Goal: Information Seeking & Learning: Learn about a topic

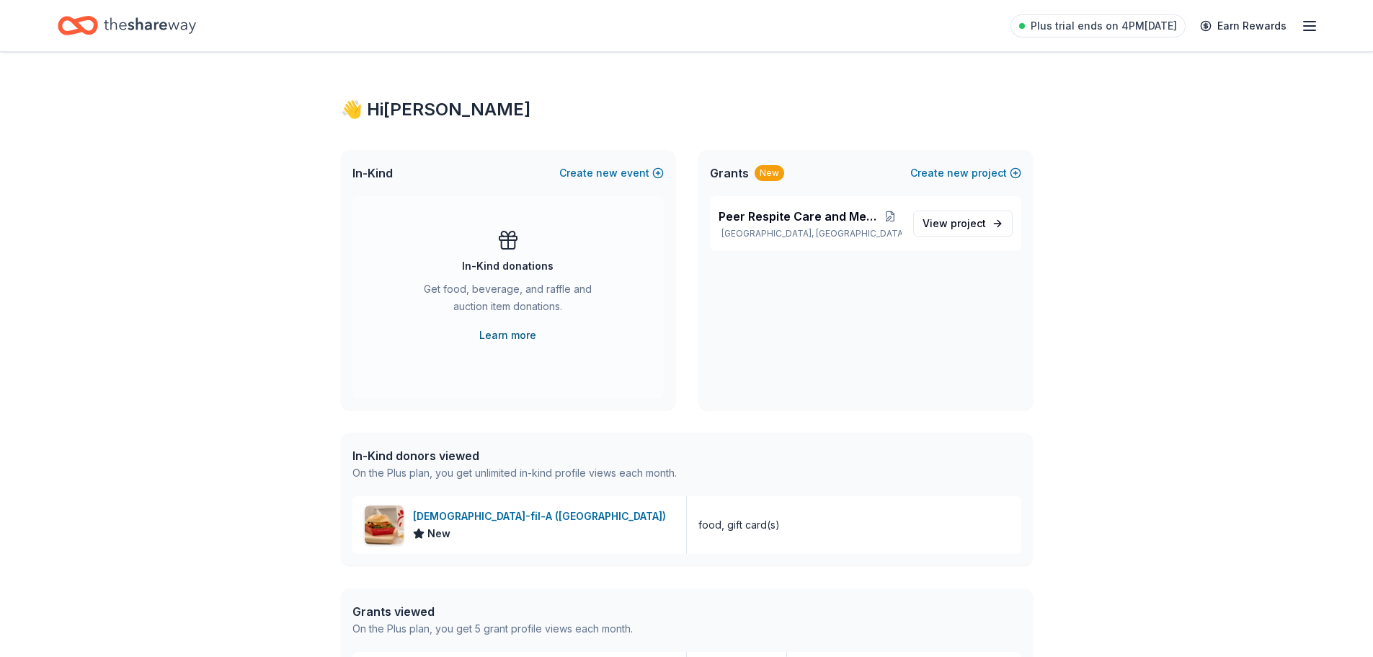
click at [502, 338] on link "Learn more" at bounding box center [507, 335] width 57 height 17
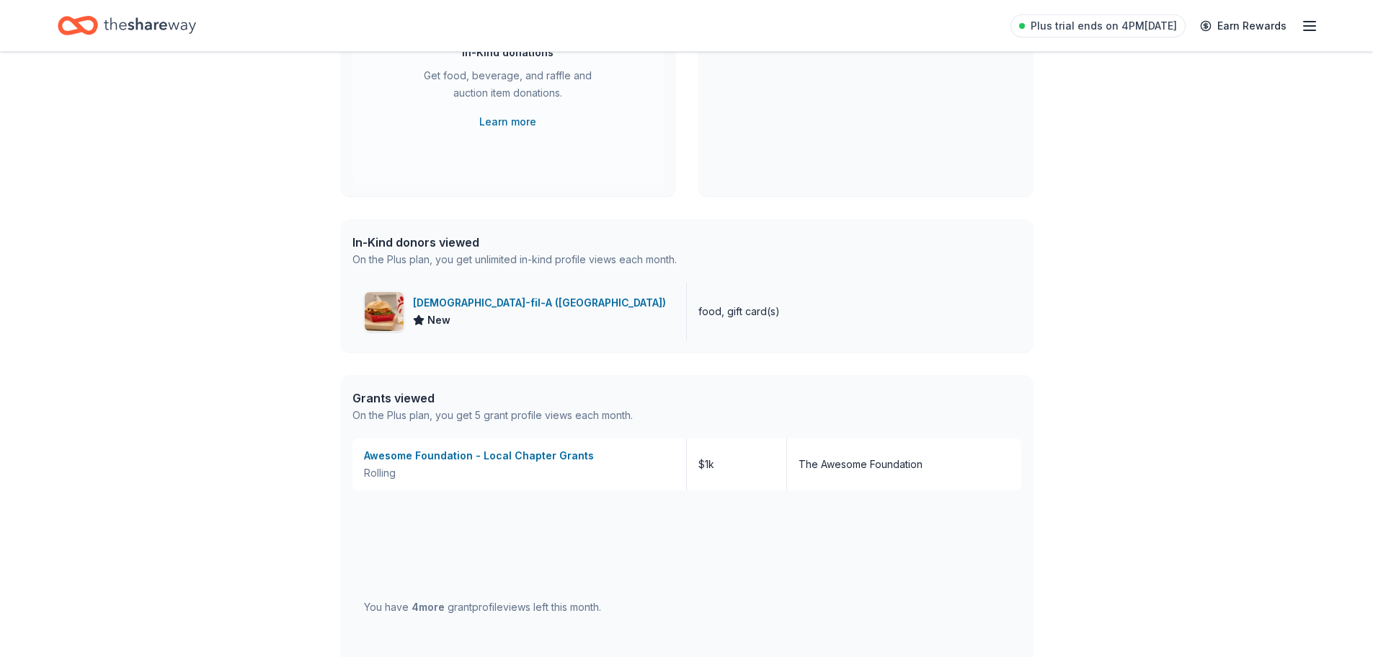
scroll to position [216, 0]
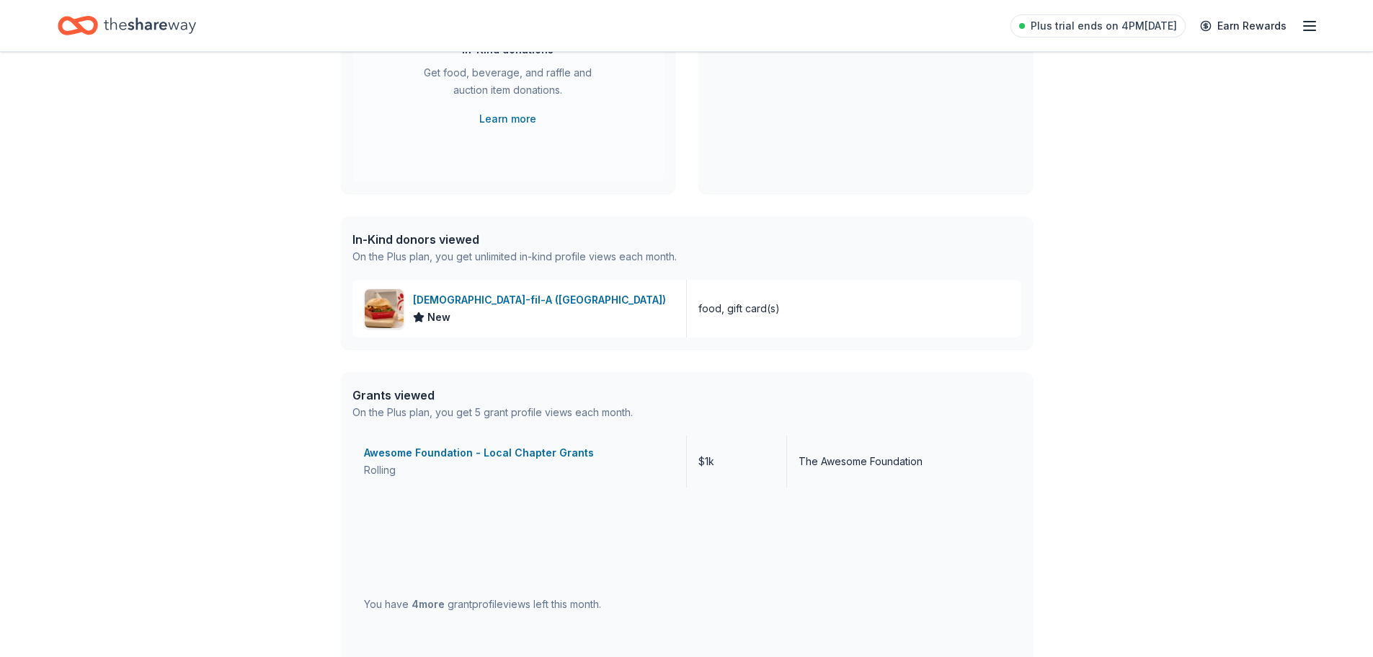
click at [470, 456] on div "Awesome Foundation - Local Chapter Grants" at bounding box center [519, 452] width 311 height 17
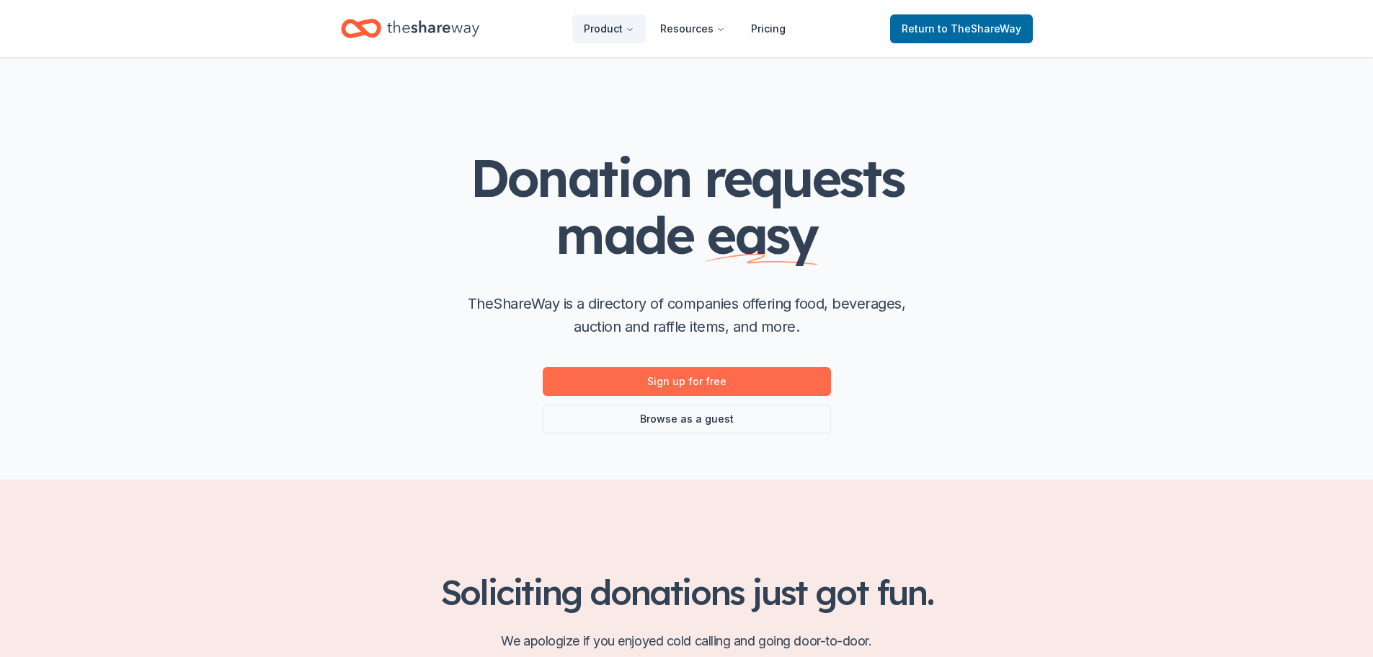
click at [670, 381] on link "Sign up for free" at bounding box center [687, 381] width 288 height 29
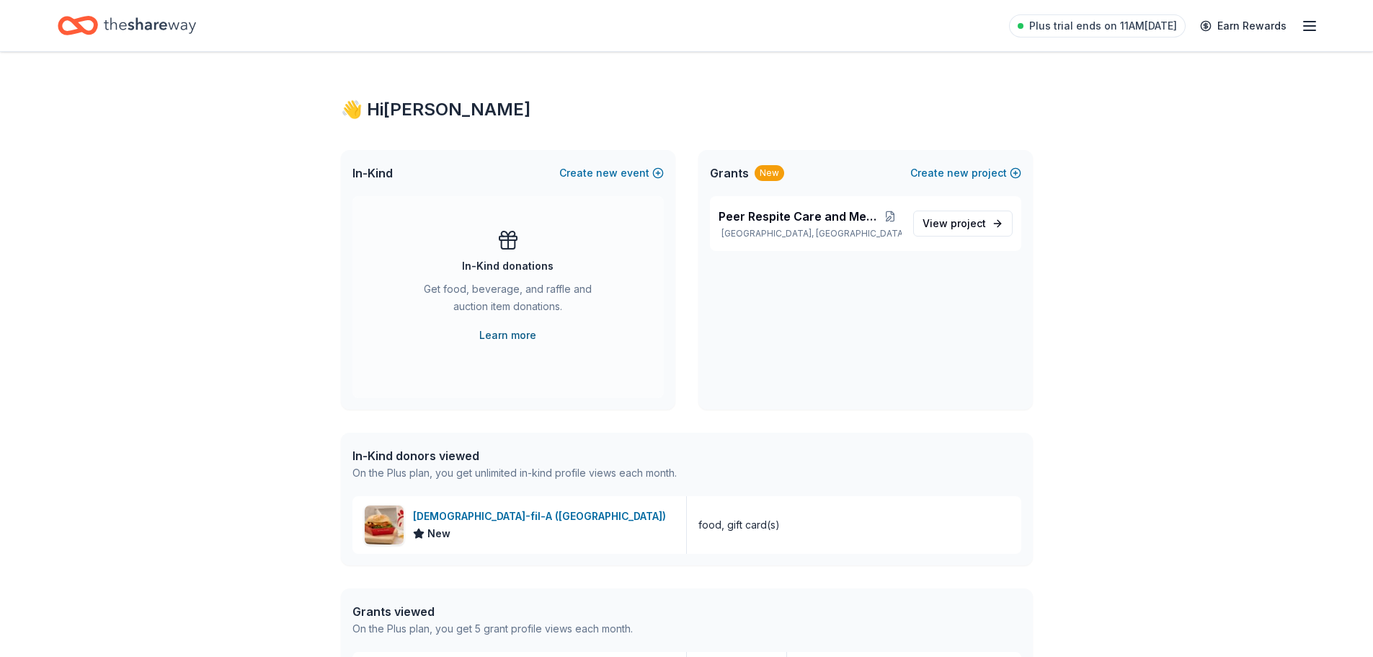
click at [508, 335] on link "Learn more" at bounding box center [507, 335] width 57 height 17
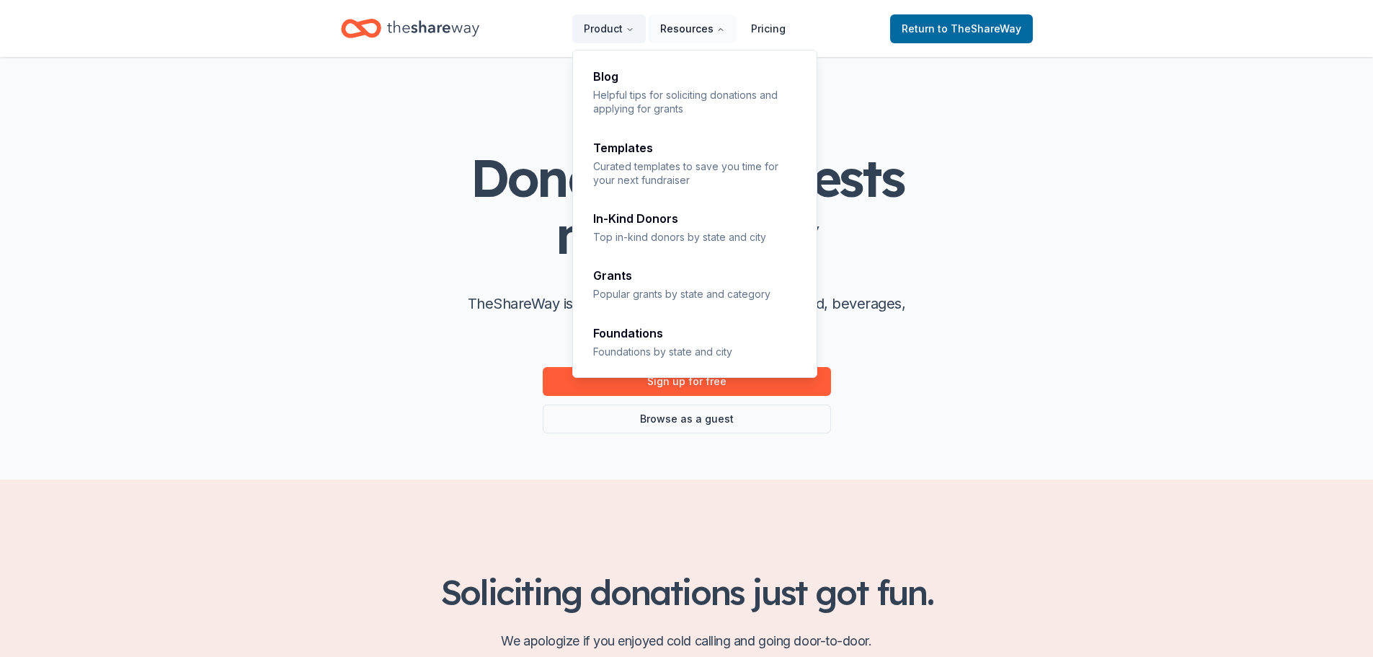
click at [676, 35] on button "Resources" at bounding box center [693, 28] width 88 height 29
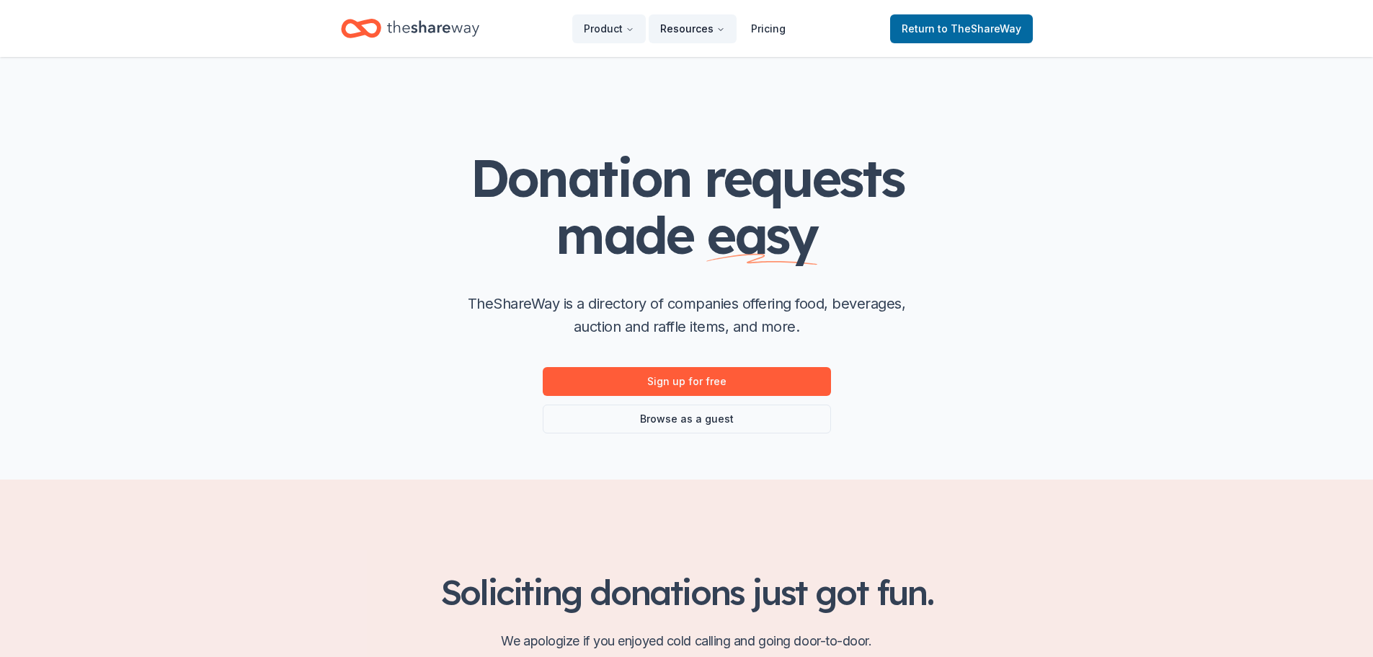
click at [676, 35] on button "Resources" at bounding box center [693, 28] width 88 height 29
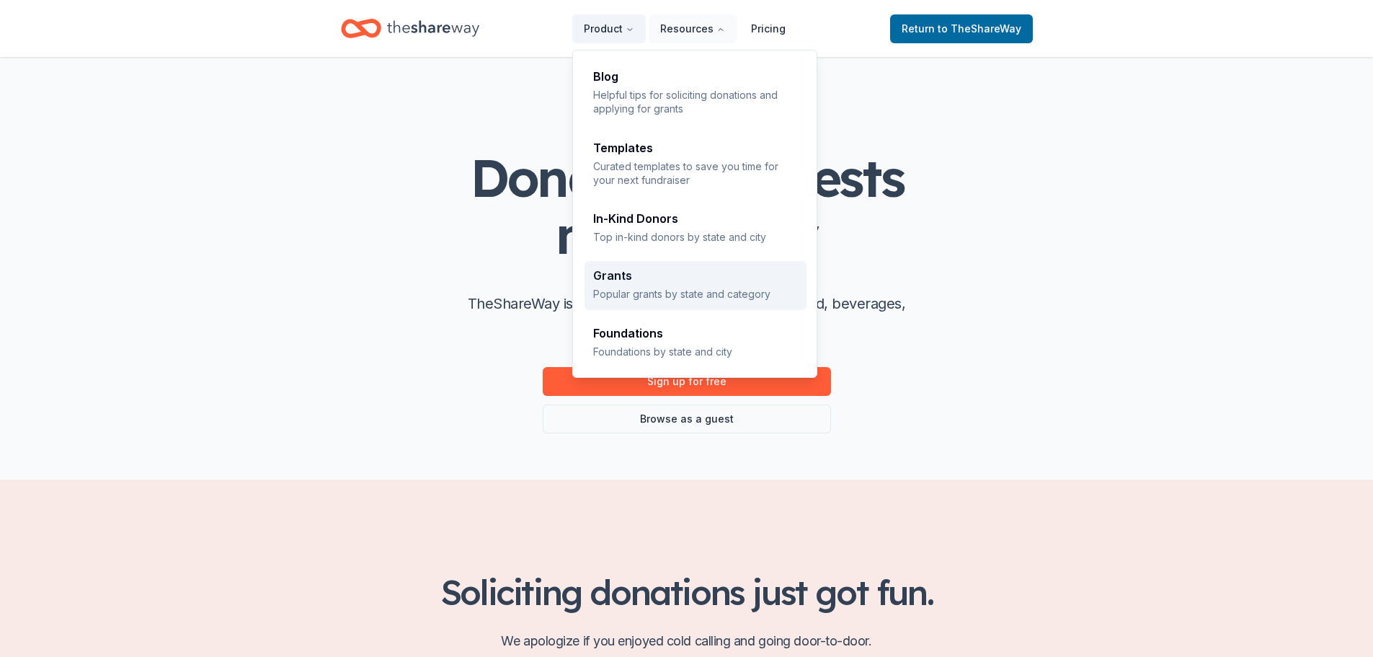
click at [647, 288] on p "Popular grants by state and category" at bounding box center [695, 294] width 205 height 14
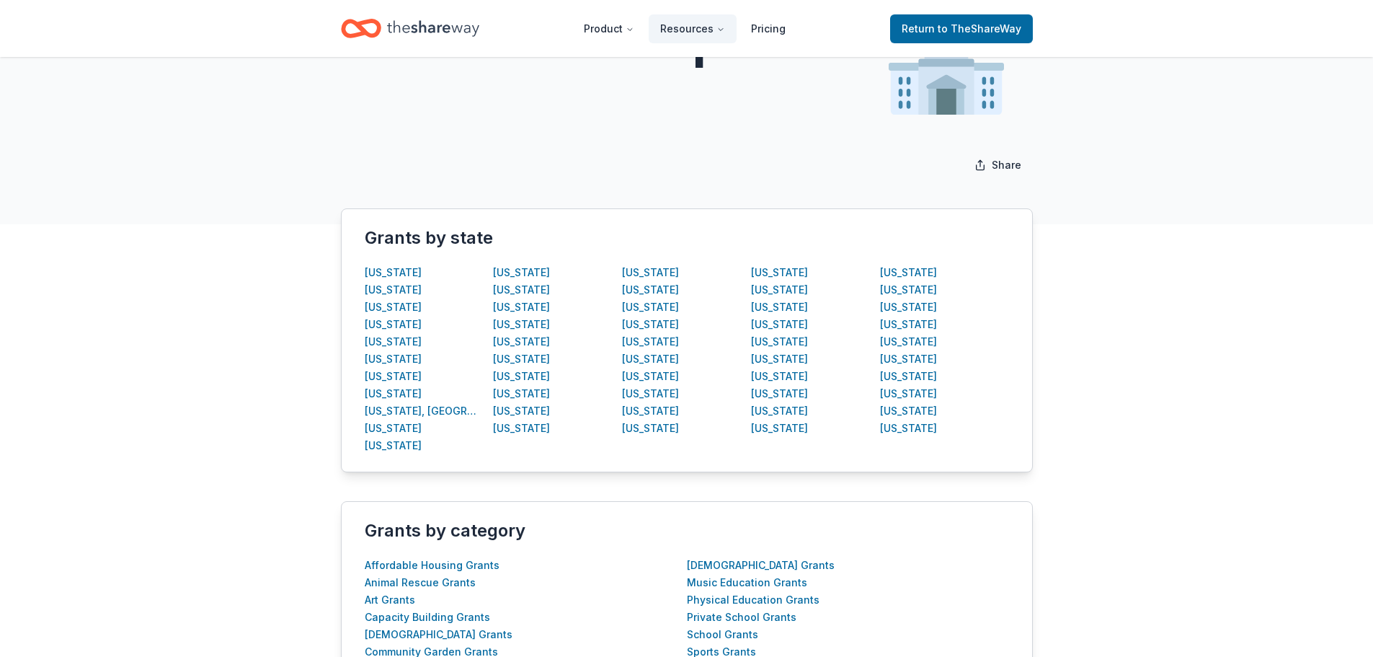
scroll to position [144, 0]
click at [916, 412] on div "Wisconsin" at bounding box center [908, 409] width 57 height 17
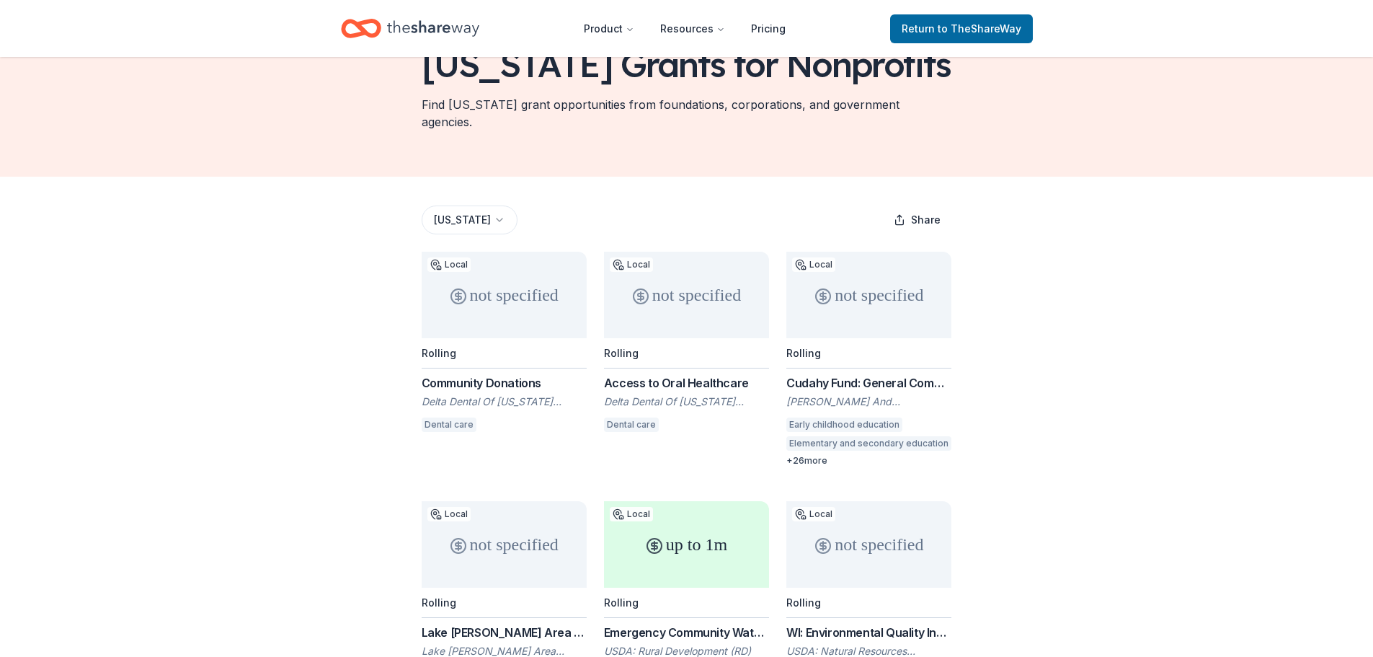
scroll to position [144, 0]
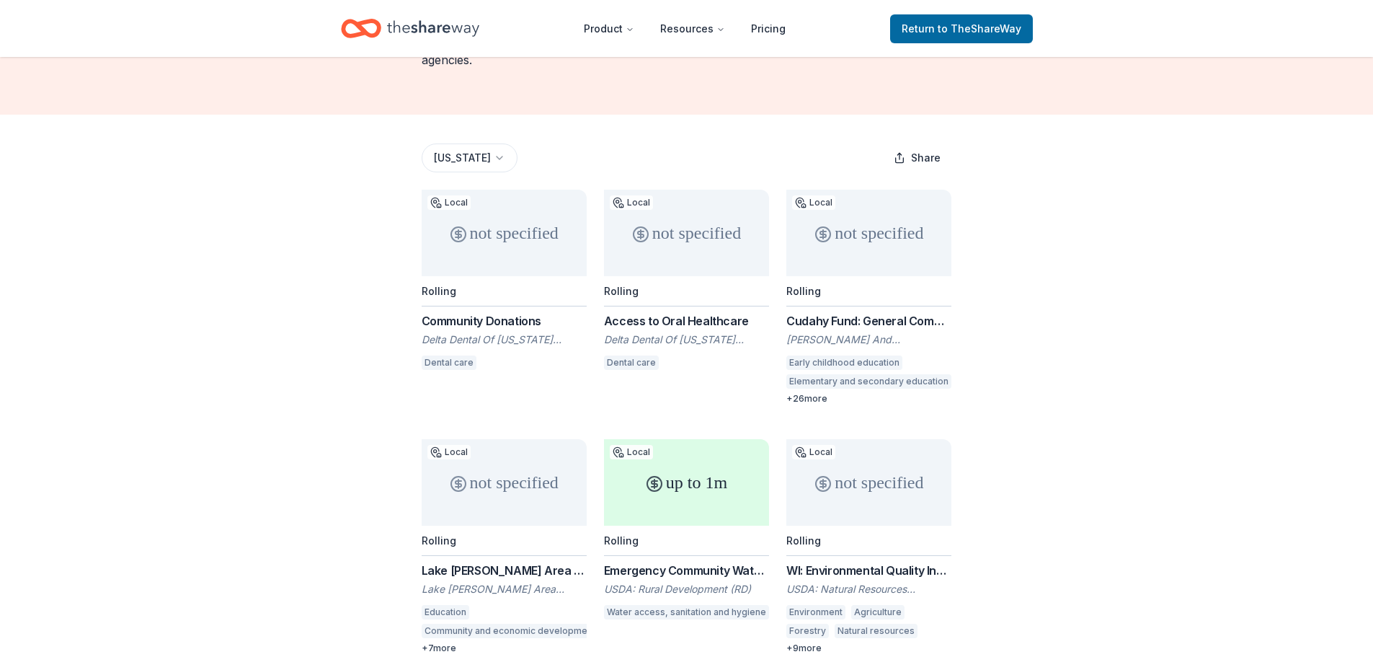
click at [482, 213] on div "not specified" at bounding box center [504, 233] width 165 height 87
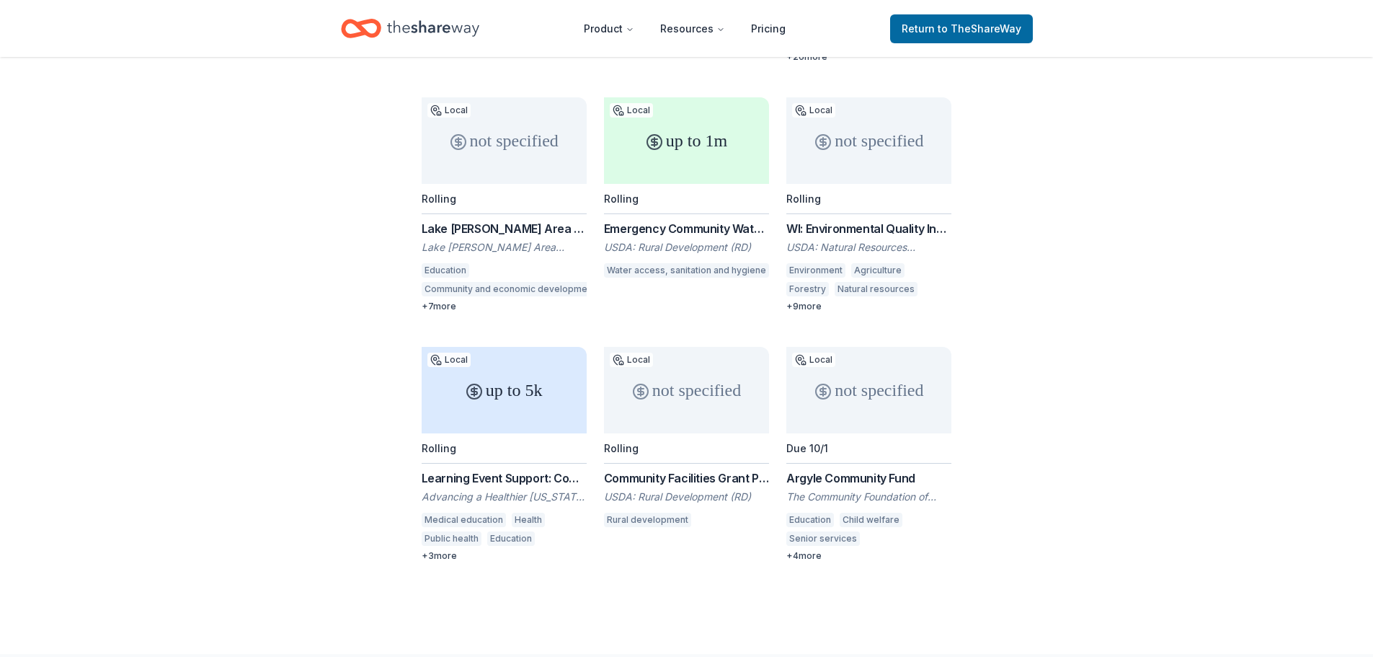
scroll to position [570, 0]
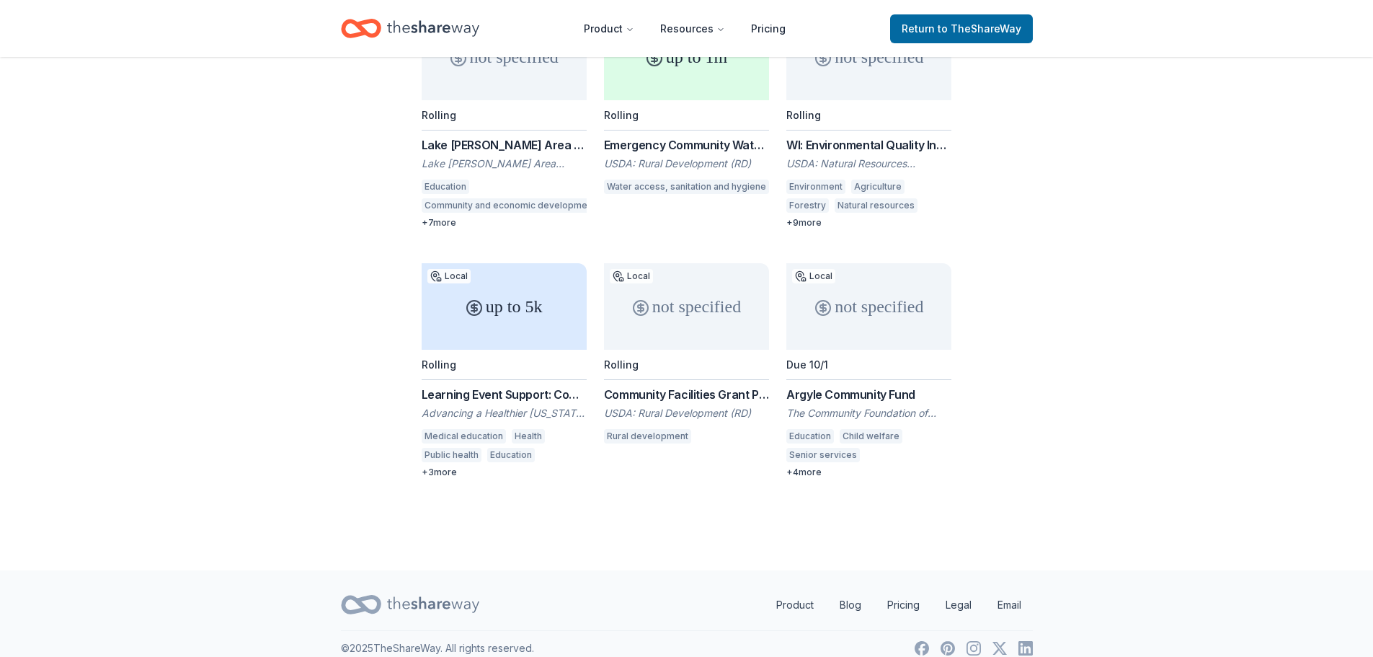
click at [522, 288] on div "up to 5k" at bounding box center [504, 306] width 165 height 87
click at [797, 466] on div "+ 4 more" at bounding box center [869, 472] width 165 height 12
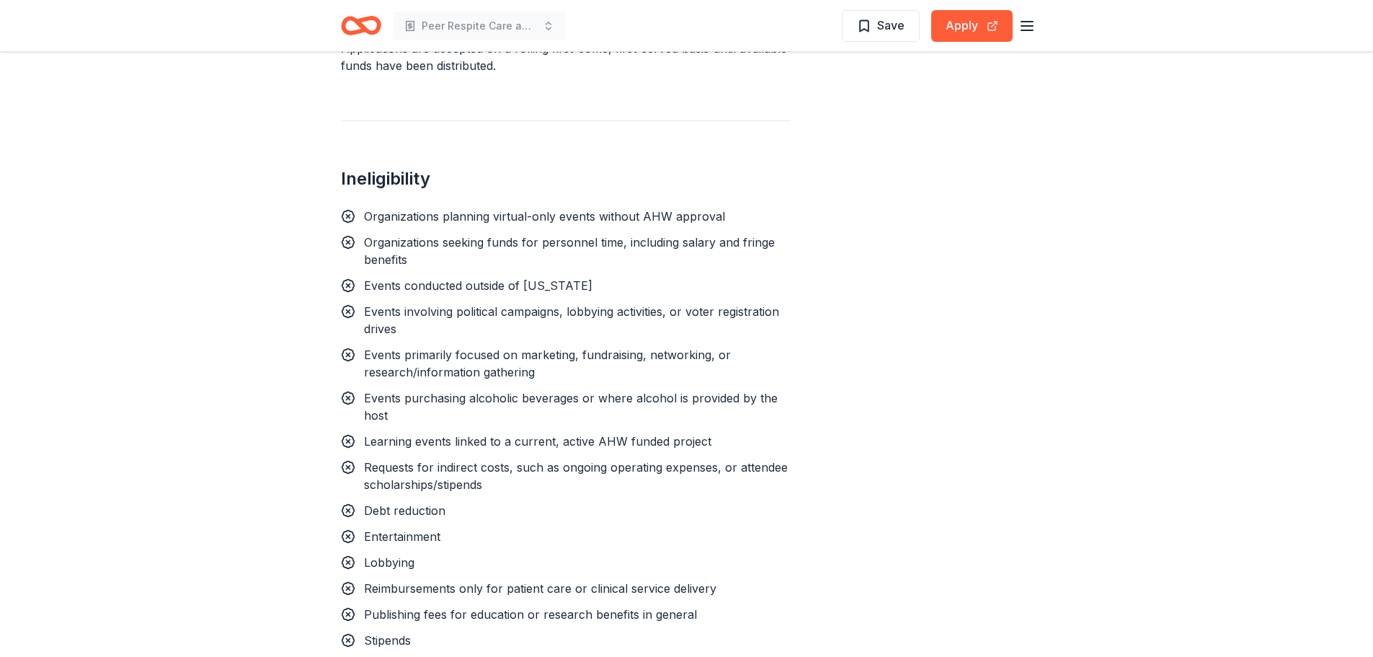
scroll to position [1226, 0]
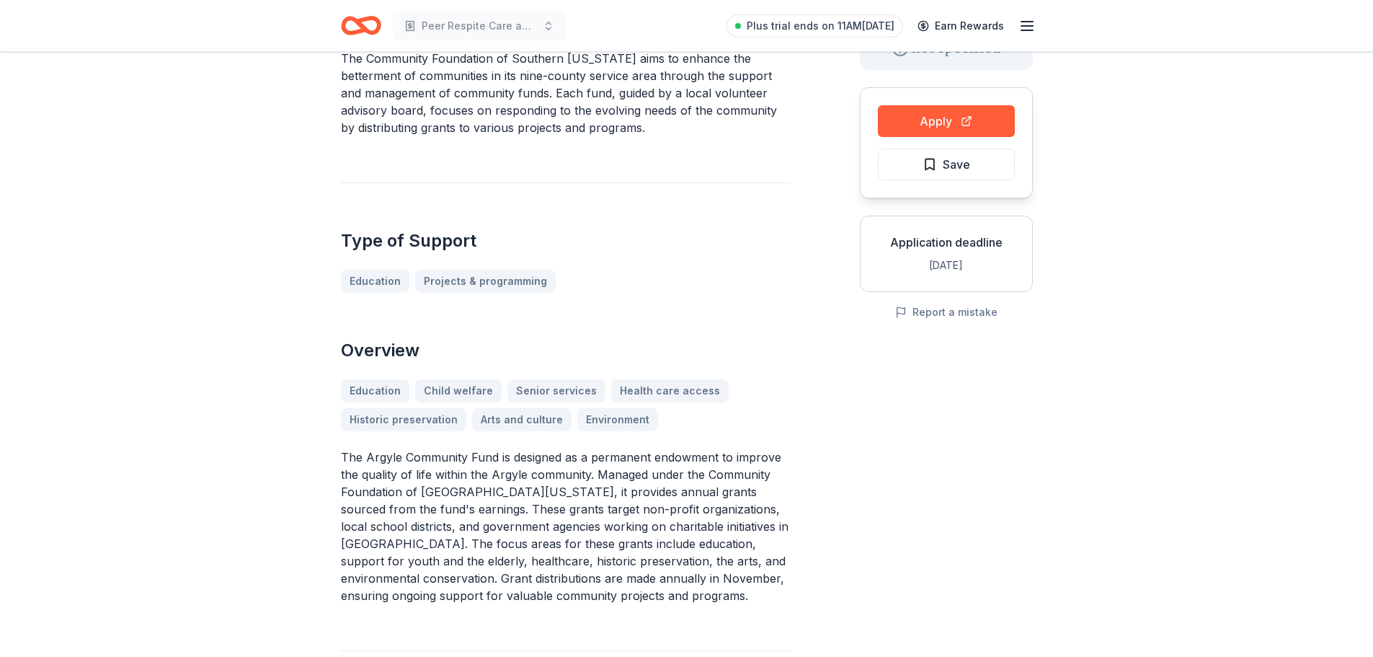
scroll to position [216, 0]
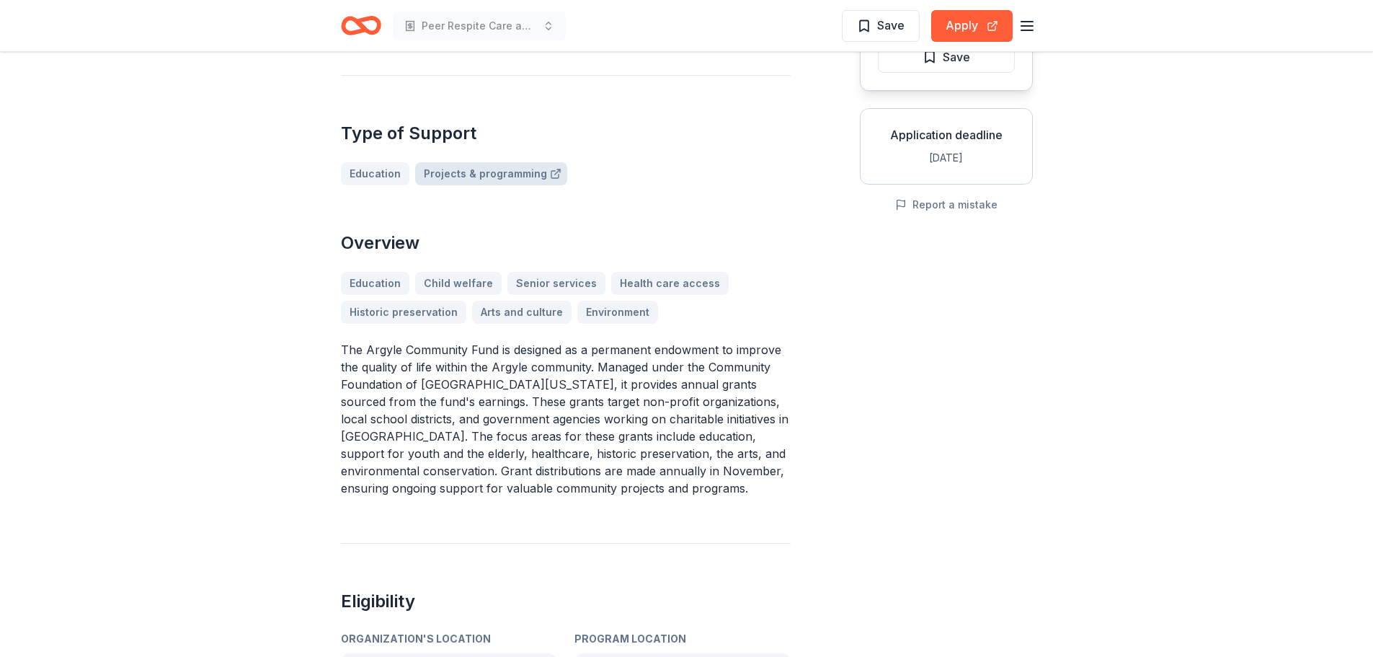
click at [479, 177] on link "Projects & programming" at bounding box center [491, 173] width 152 height 23
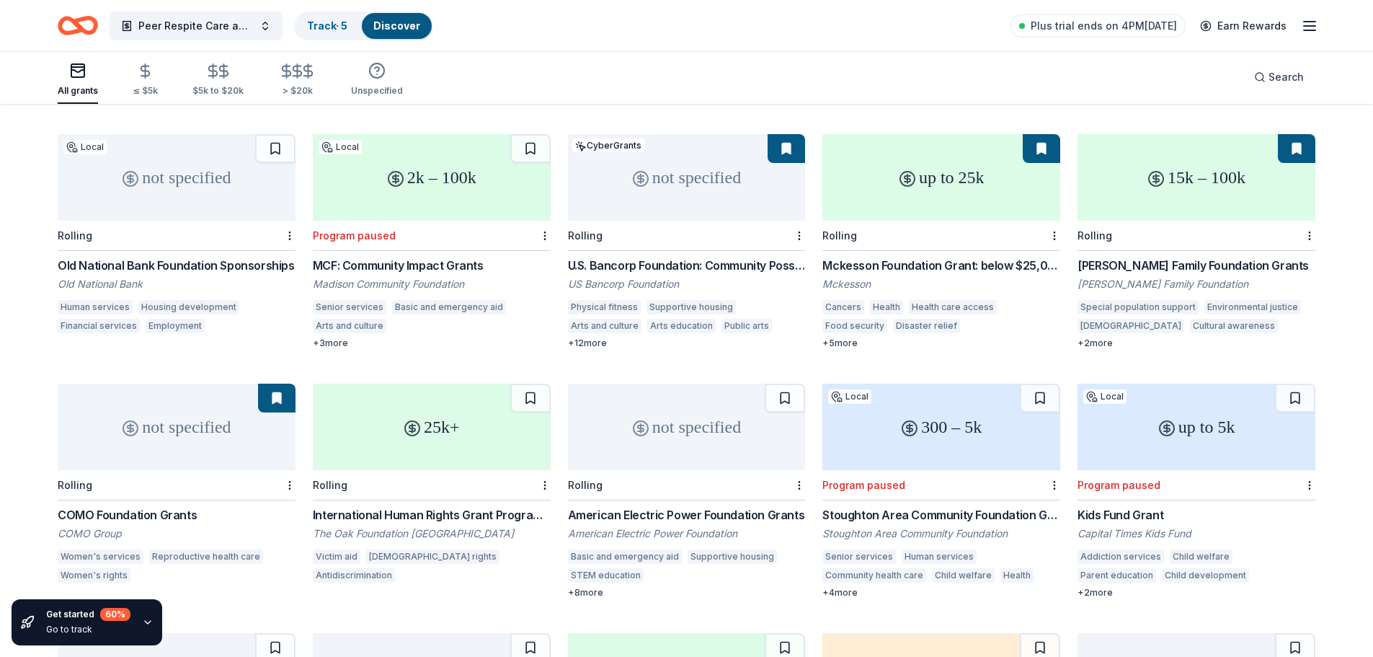
scroll to position [452, 0]
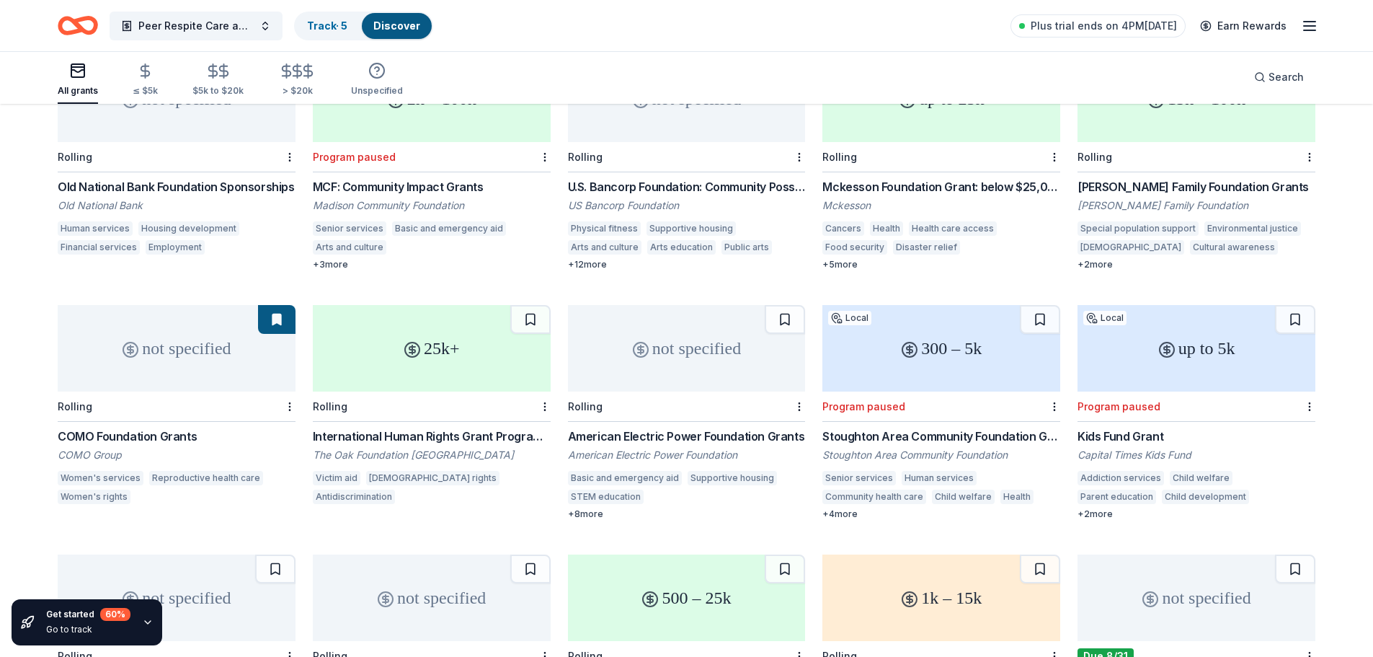
click at [1159, 221] on div "Special population support" at bounding box center [1138, 228] width 121 height 14
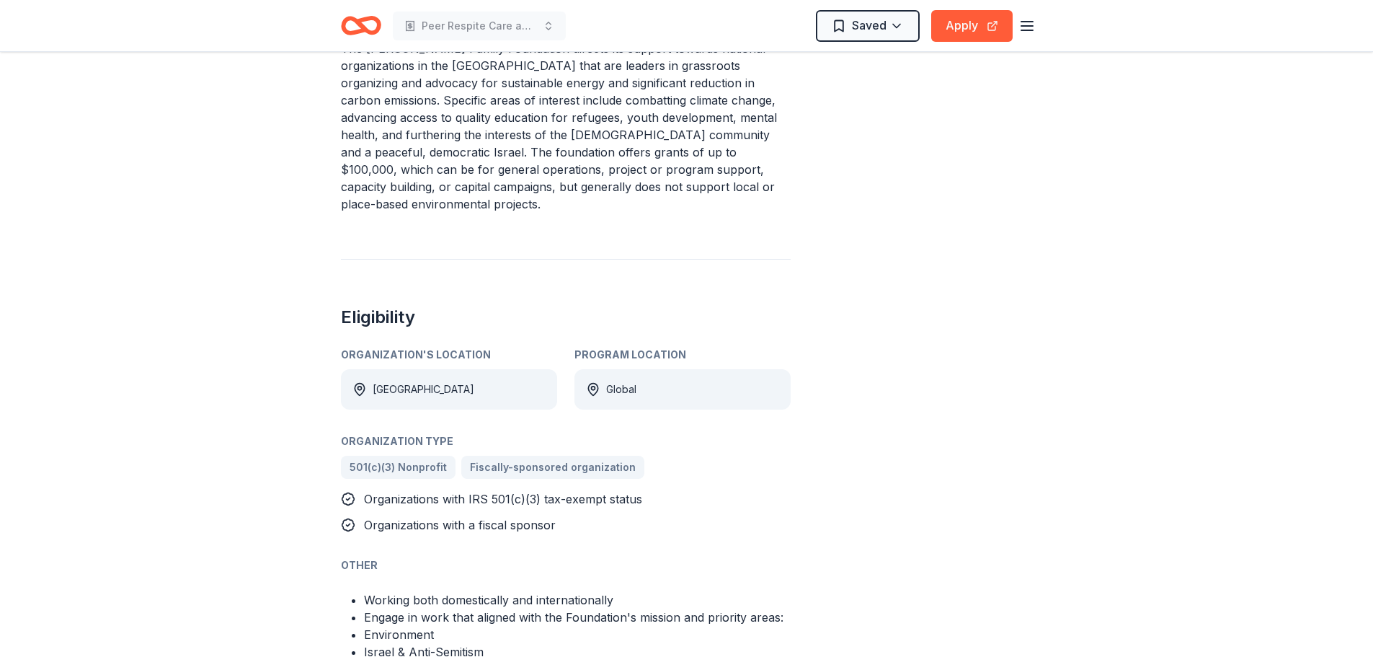
scroll to position [577, 0]
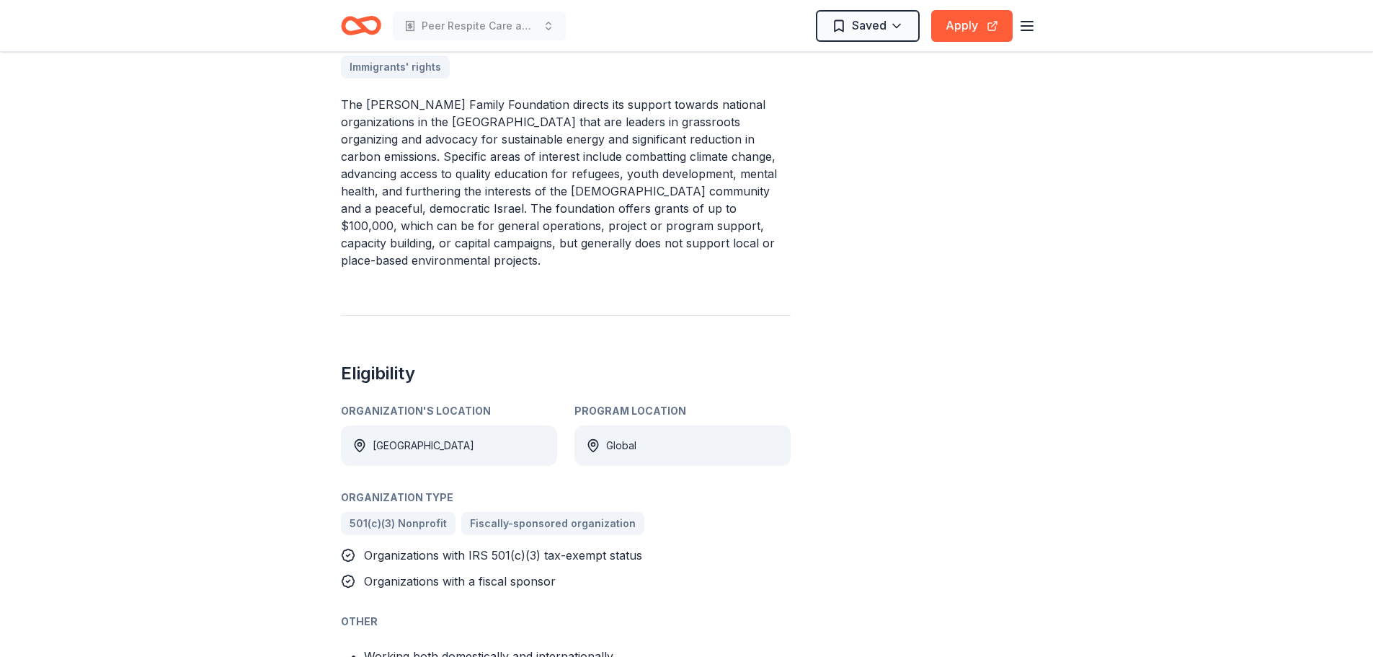
click at [629, 137] on p "The Frankel Family Foundation directs its support towards national organization…" at bounding box center [566, 182] width 450 height 173
click at [957, 23] on button "Apply" at bounding box center [971, 26] width 81 height 32
